Goal: Task Accomplishment & Management: Use online tool/utility

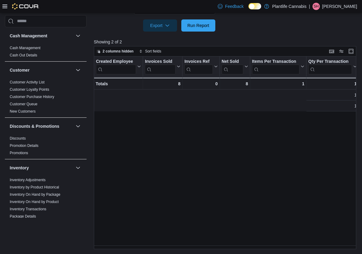
scroll to position [0, 279]
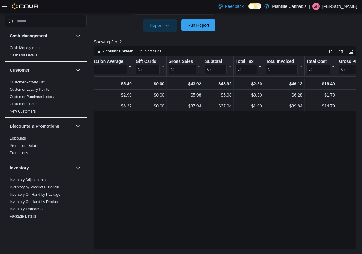
click at [207, 28] on span "Run Report" at bounding box center [198, 25] width 22 height 6
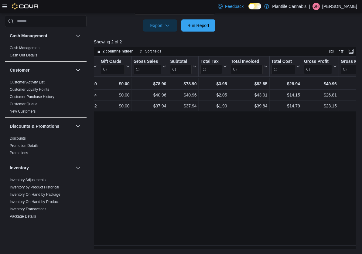
scroll to position [0, 315]
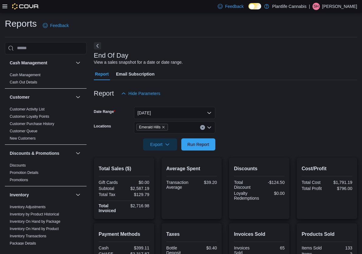
scroll to position [102, 0]
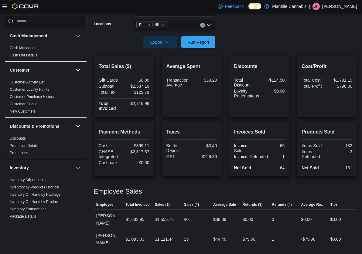
click at [194, 49] on div at bounding box center [225, 51] width 263 height 7
click at [195, 43] on span "Run Report" at bounding box center [198, 42] width 22 height 6
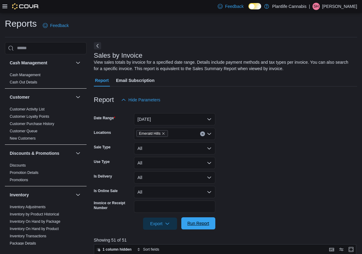
scroll to position [198, 0]
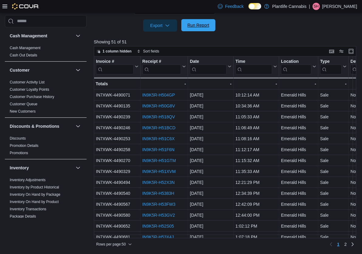
click at [205, 24] on span "Run Report" at bounding box center [198, 25] width 22 height 6
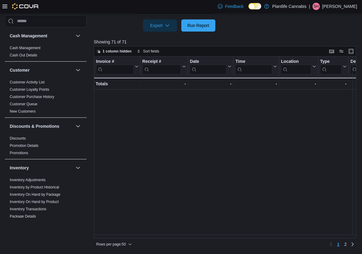
scroll to position [19, 687]
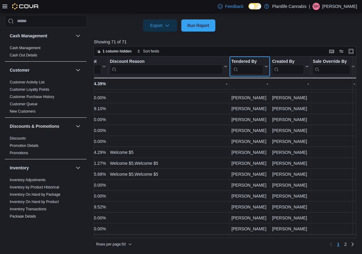
click at [249, 68] on input "search" at bounding box center [247, 69] width 32 height 10
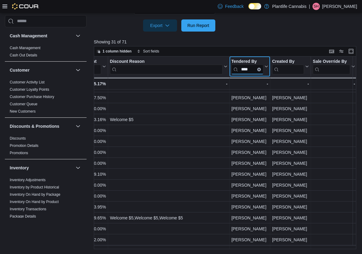
type input "****"
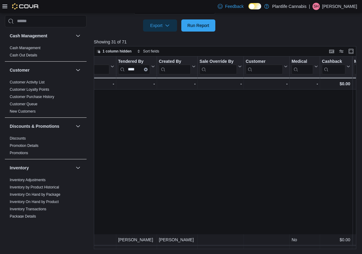
scroll to position [182, 801]
